Goal: Transaction & Acquisition: Purchase product/service

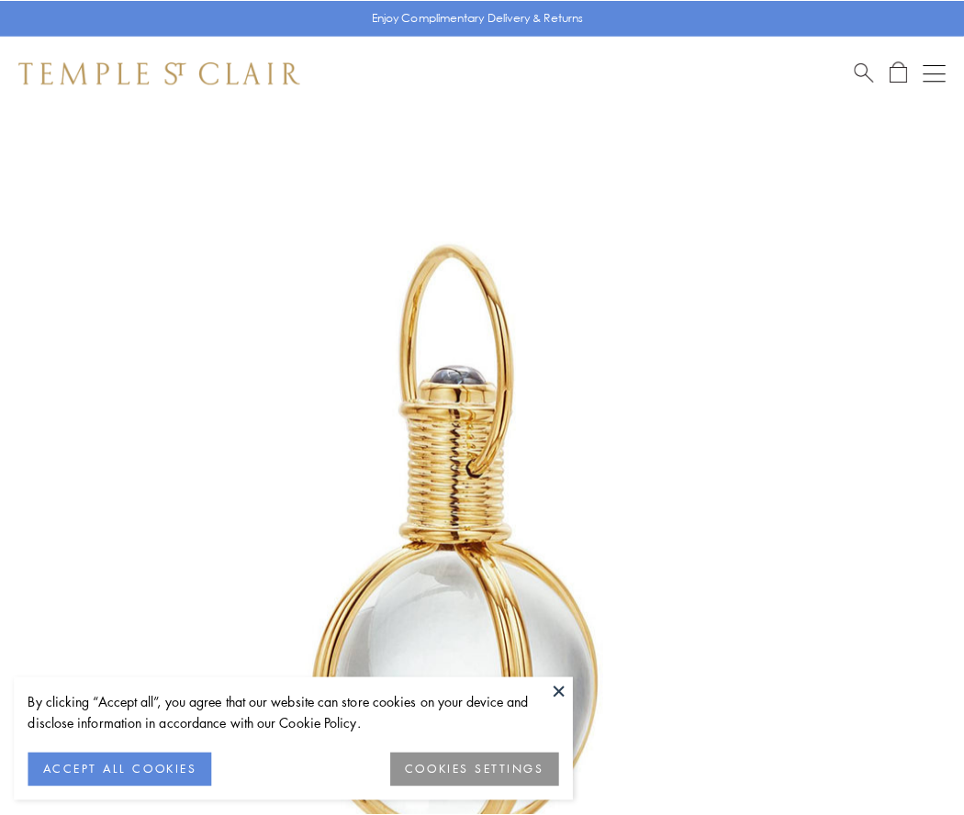
scroll to position [479, 0]
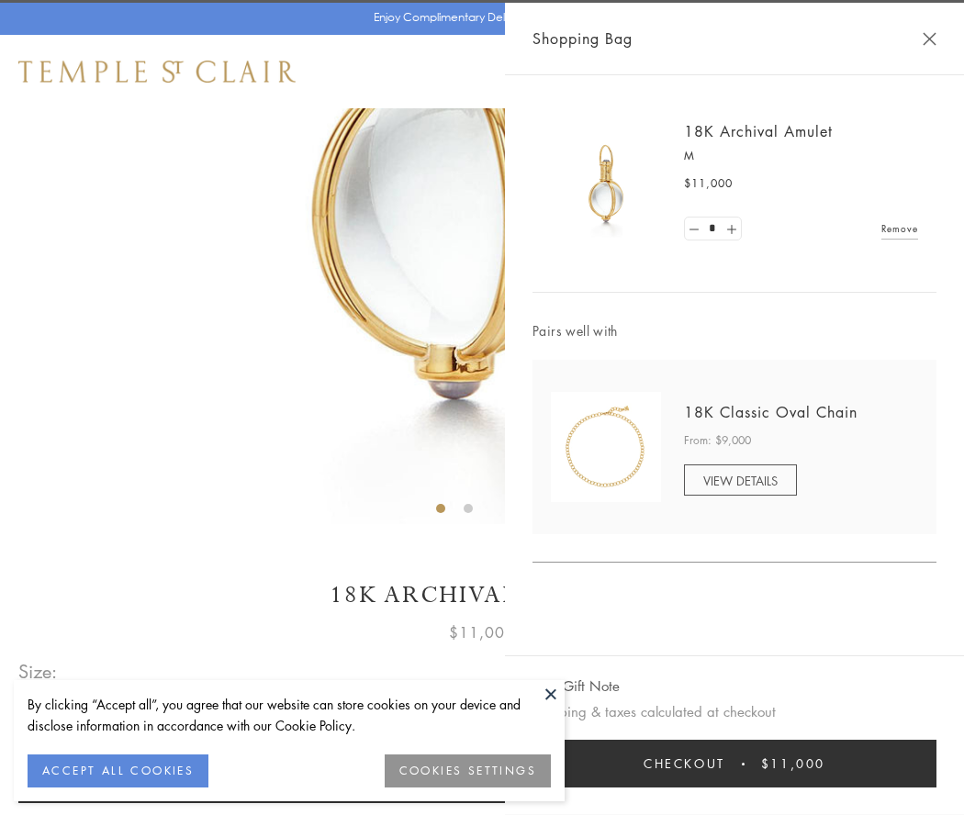
click at [734, 764] on button "Checkout $11,000" at bounding box center [734, 764] width 404 height 48
